Goal: Information Seeking & Learning: Learn about a topic

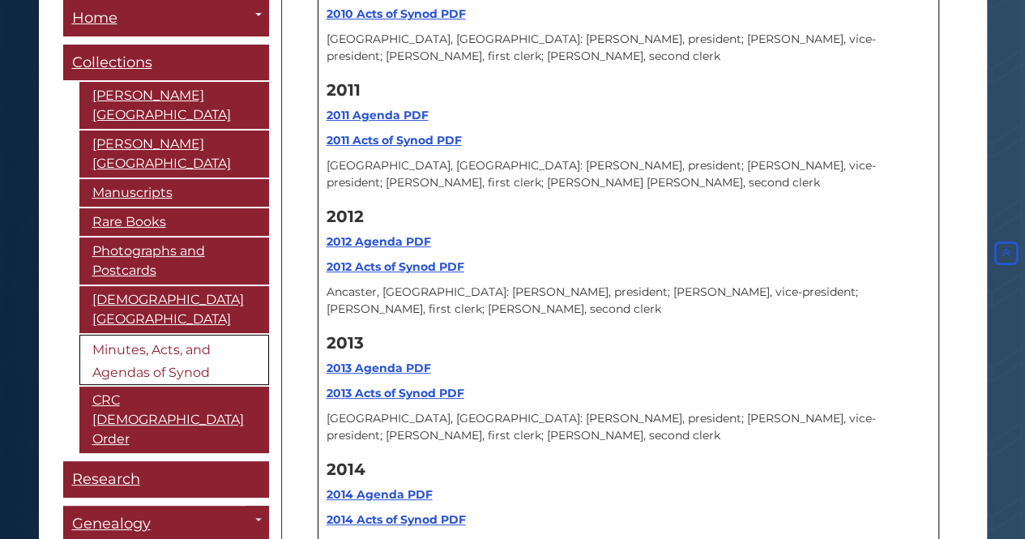
scroll to position [16144, 0]
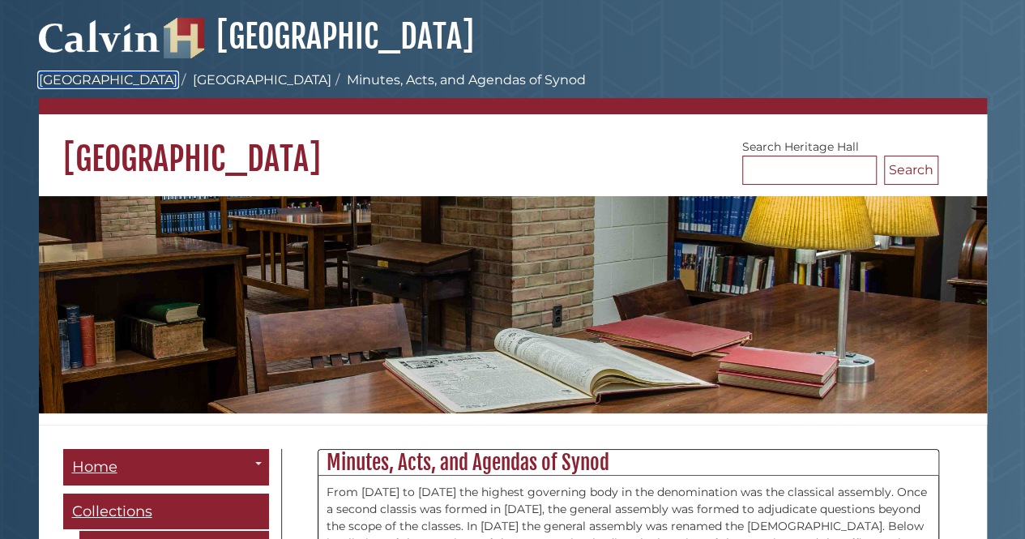
click at [87, 85] on link "[GEOGRAPHIC_DATA]" at bounding box center [108, 79] width 138 height 15
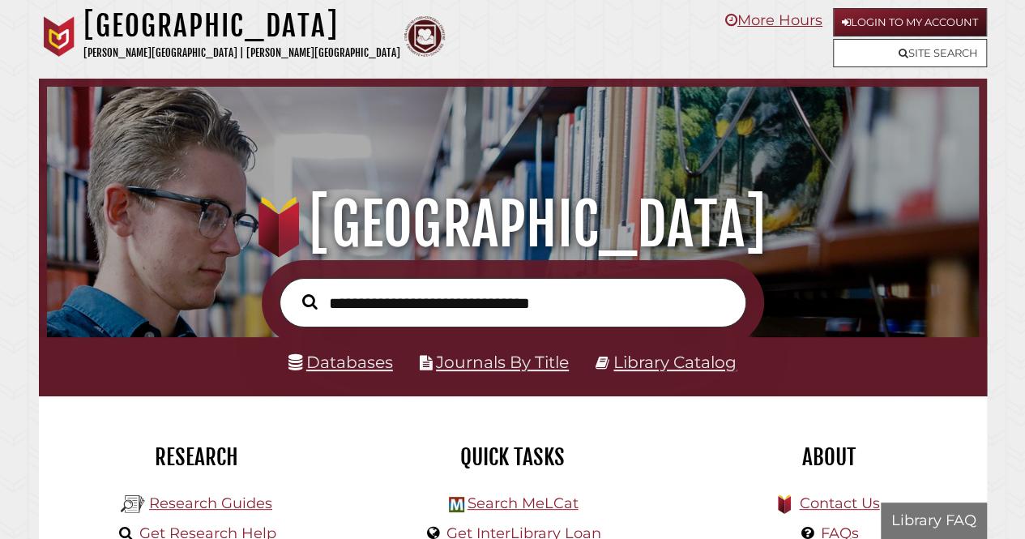
scroll to position [308, 923]
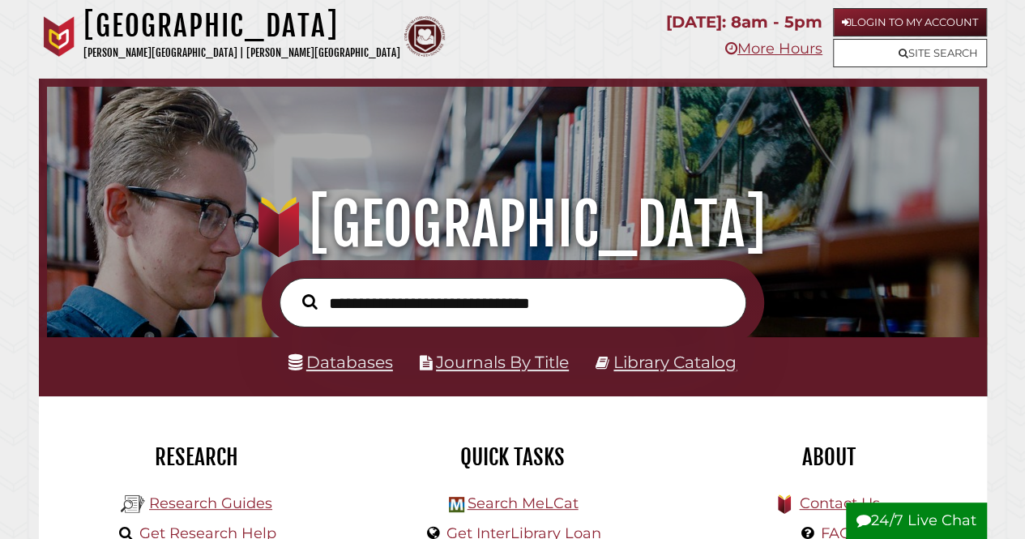
click at [354, 305] on input "text" at bounding box center [512, 302] width 467 height 49
type input "**********"
click at [294, 290] on button "Search" at bounding box center [310, 301] width 32 height 23
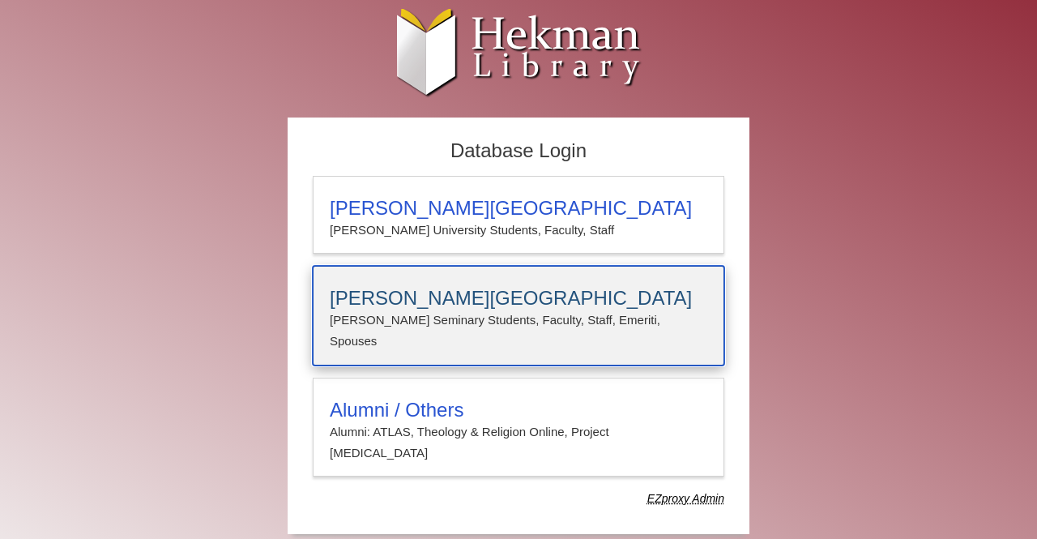
click at [432, 292] on h3 "Calvin Theological Seminary" at bounding box center [518, 298] width 377 height 23
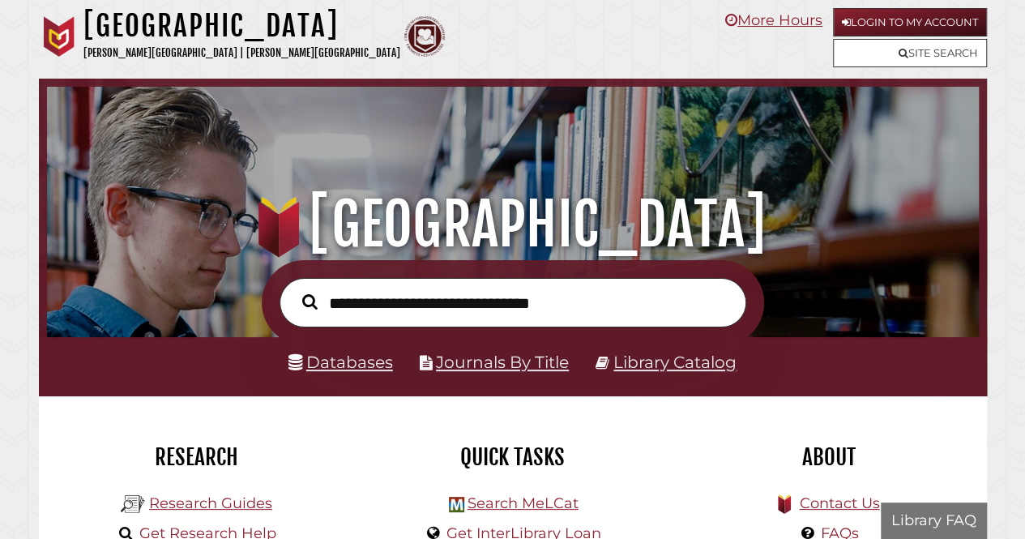
scroll to position [308, 923]
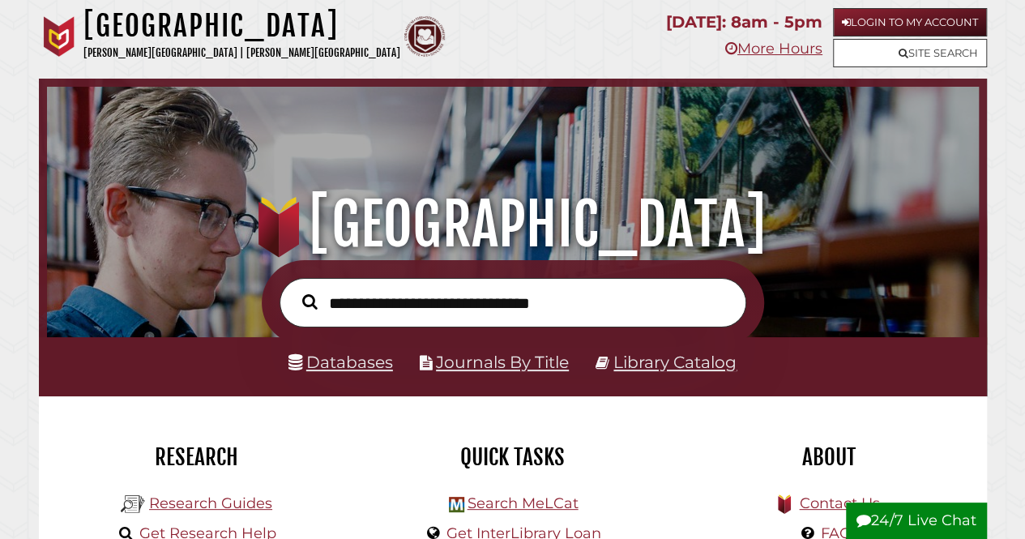
click at [555, 293] on input "text" at bounding box center [512, 302] width 467 height 49
type input "**********"
click at [294, 290] on button "Search" at bounding box center [310, 301] width 32 height 23
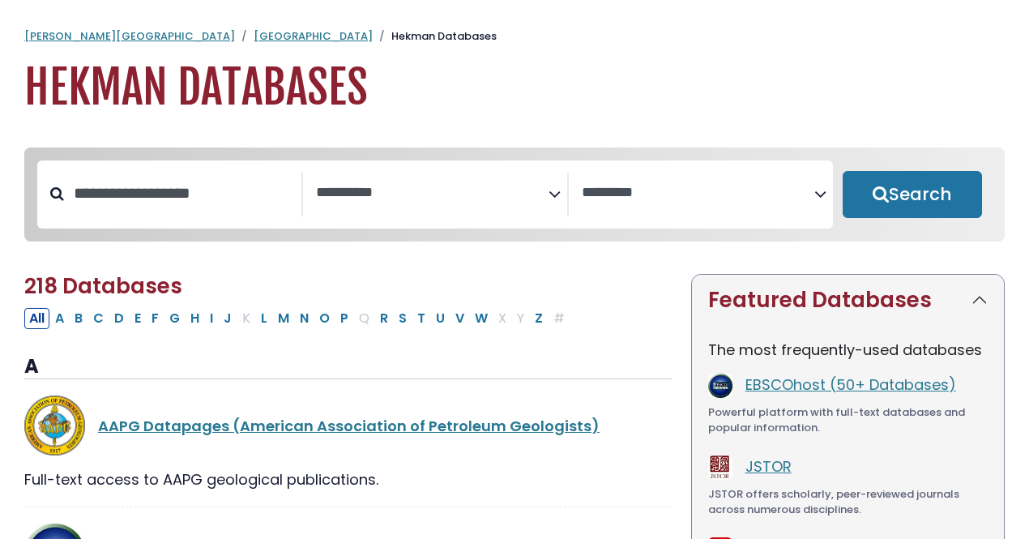
select select "Database Subject Filter"
select select "Database Vendors Filter"
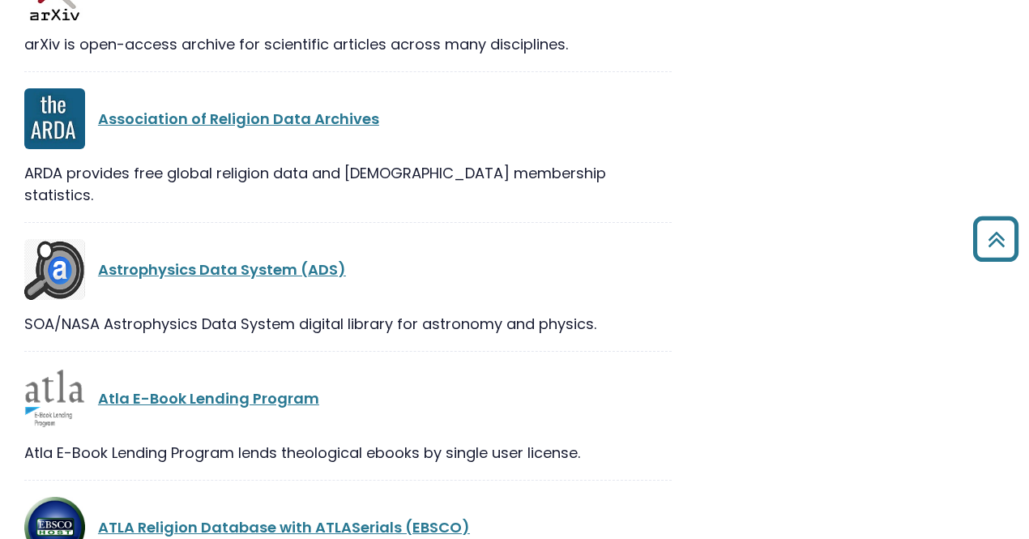
scroll to position [4050, 0]
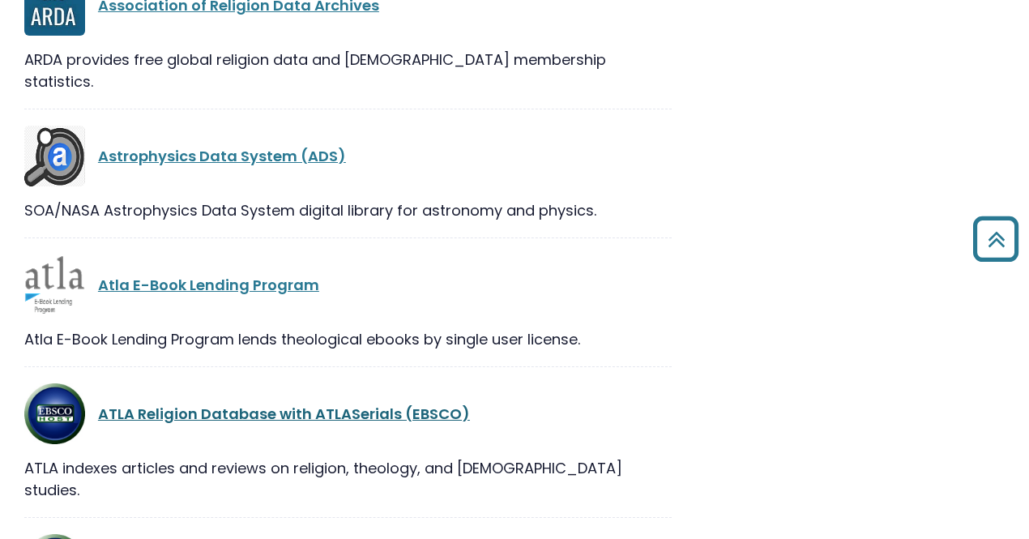
click at [181, 403] on link "ATLA Religion Database with ATLASerials (EBSCO)" at bounding box center [284, 413] width 372 height 20
